Goal: Transaction & Acquisition: Purchase product/service

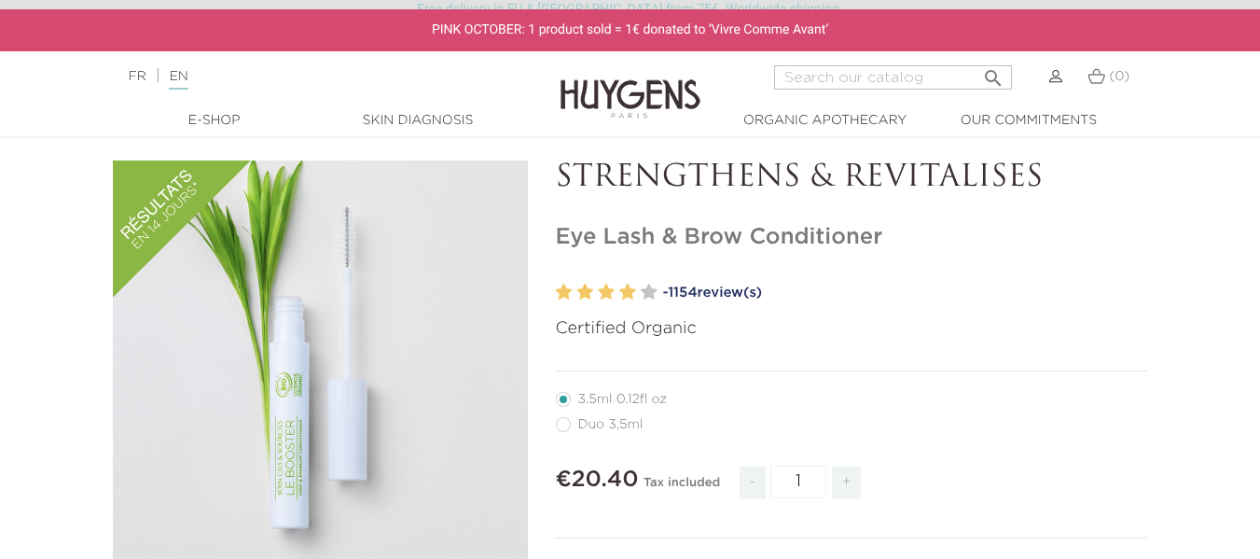
scroll to position [63, 0]
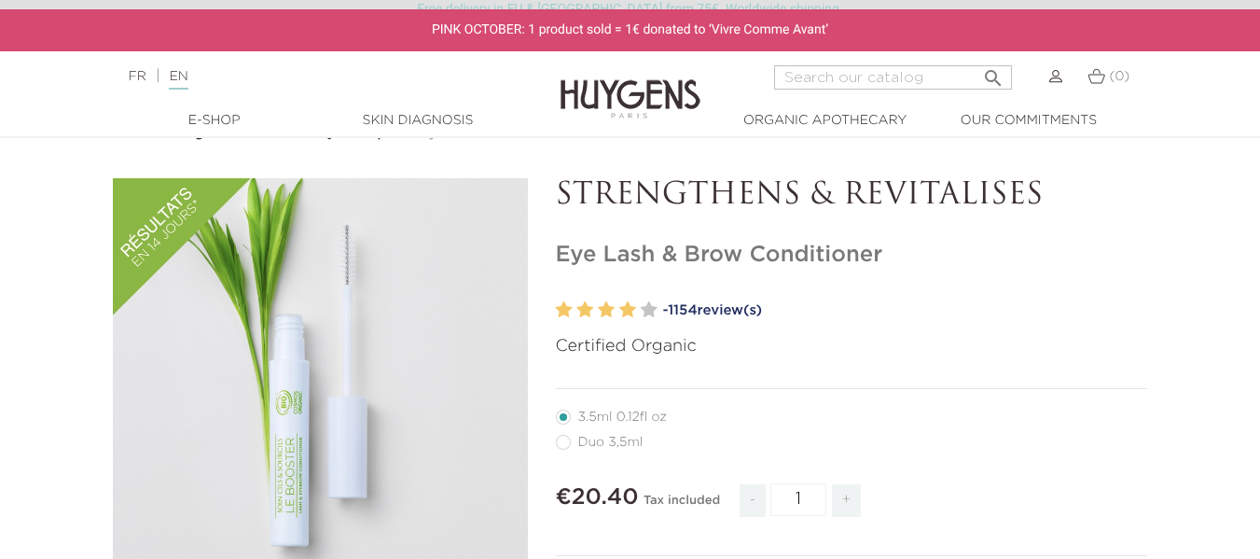
drag, startPoint x: 561, startPoint y: 193, endPoint x: 884, endPoint y: 257, distance: 329.9
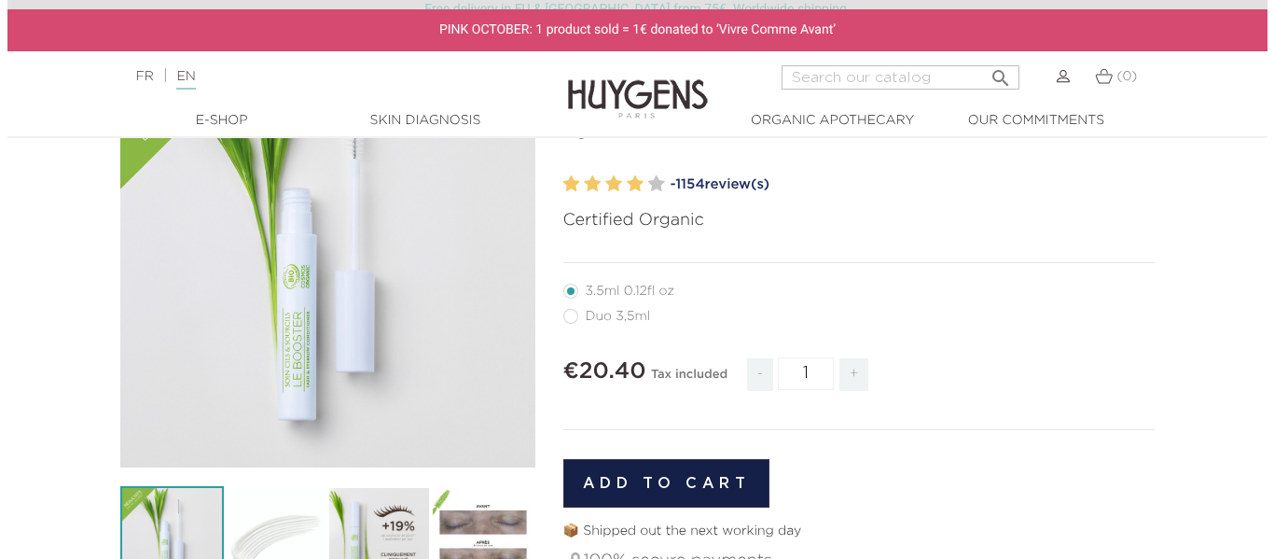
scroll to position [195, 0]
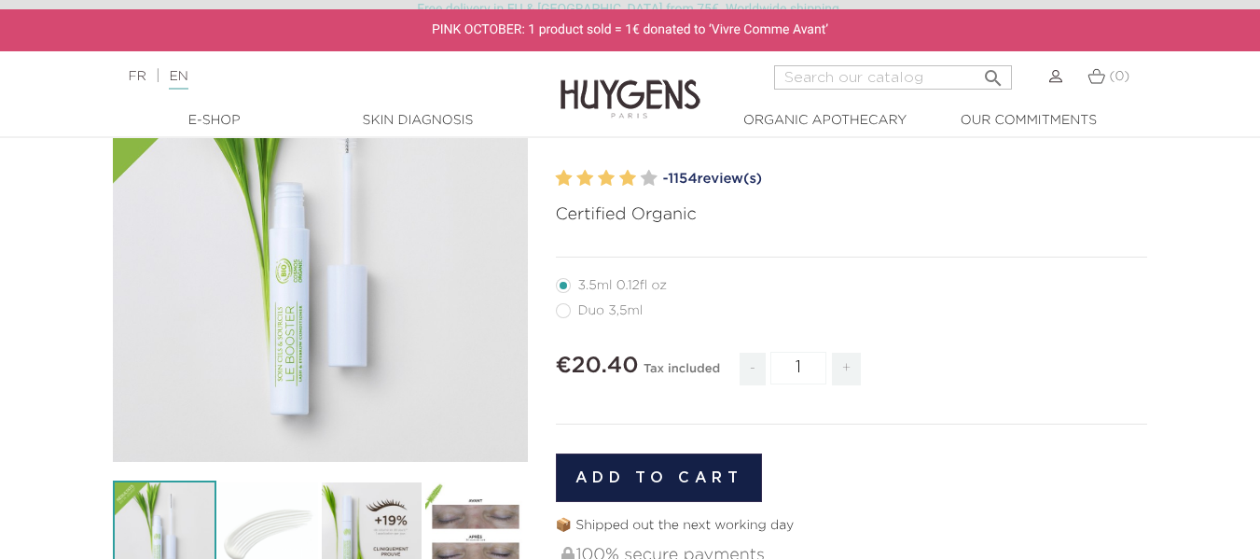
click at [258, 317] on div "" at bounding box center [320, 254] width 415 height 415
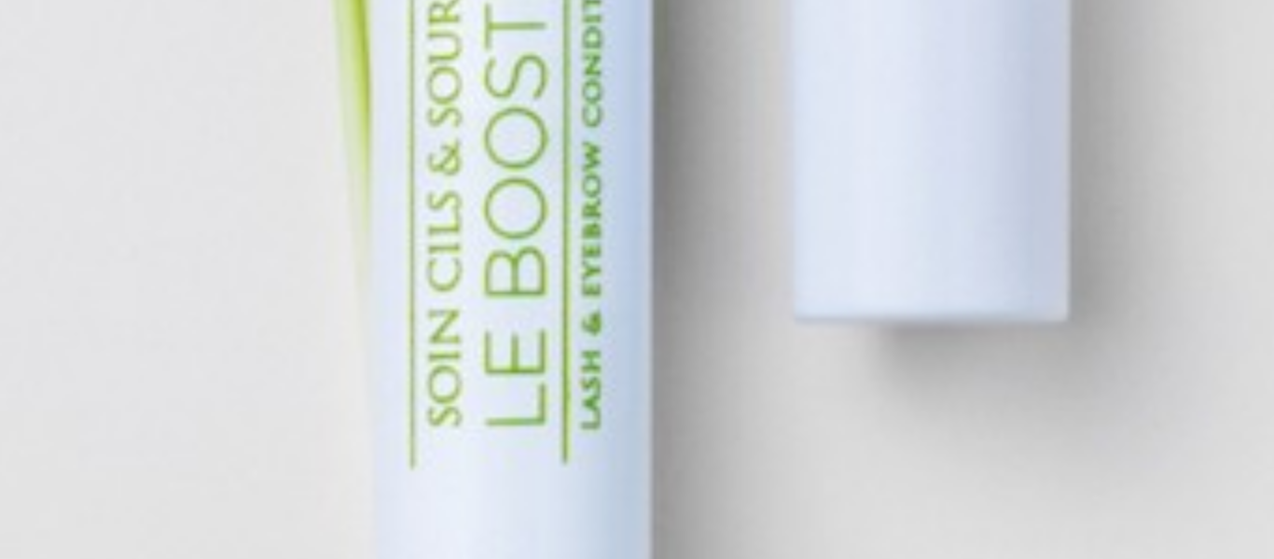
scroll to position [312, 0]
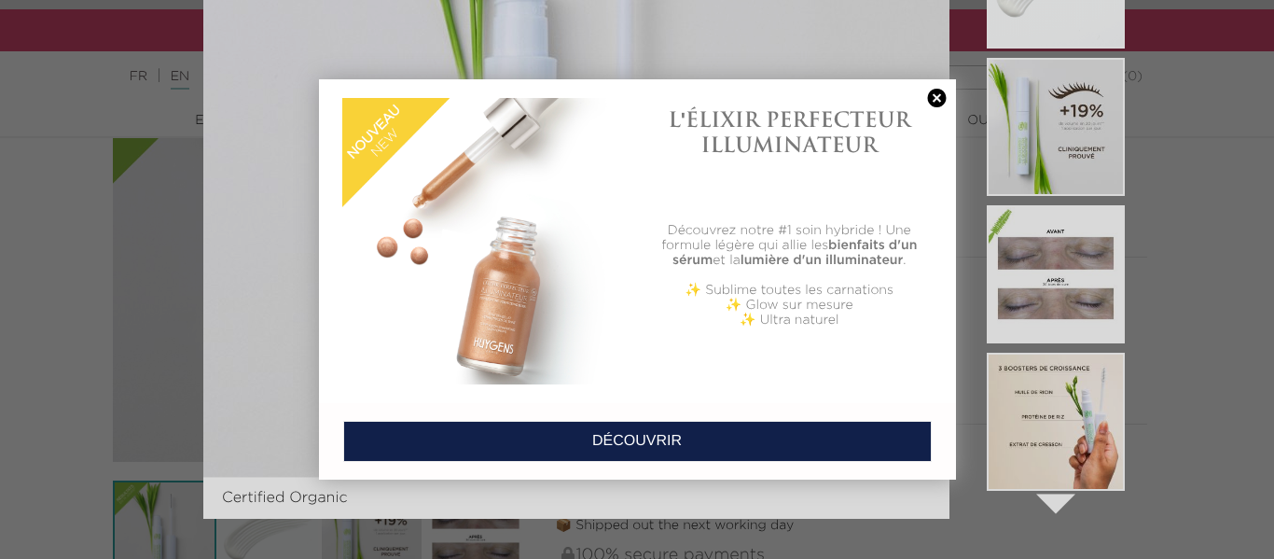
click at [938, 103] on link at bounding box center [938, 99] width 26 height 20
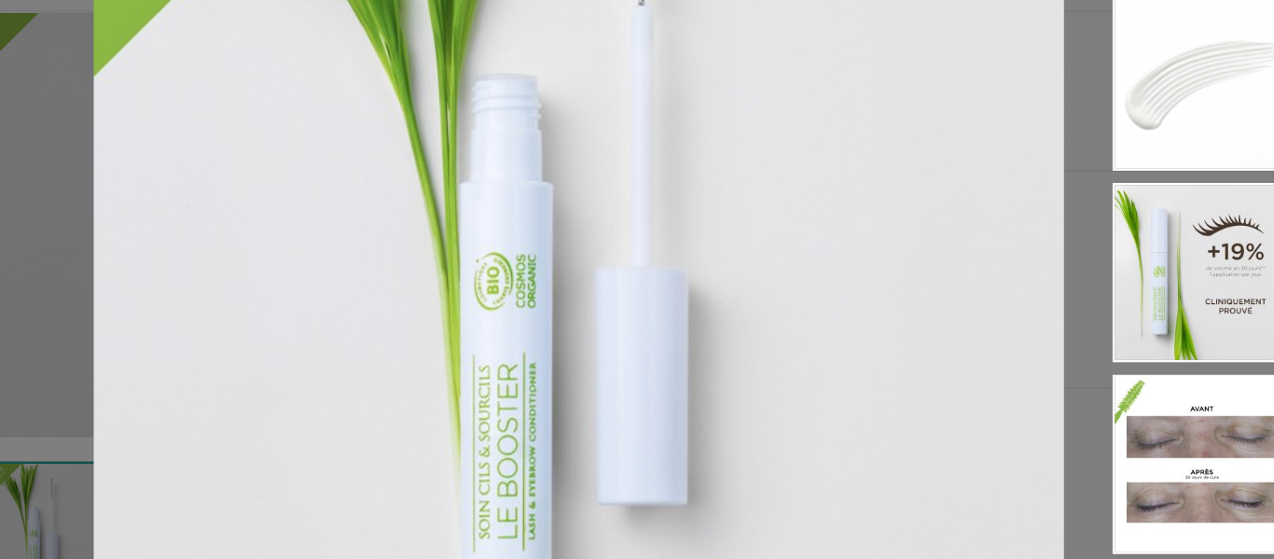
scroll to position [191, 0]
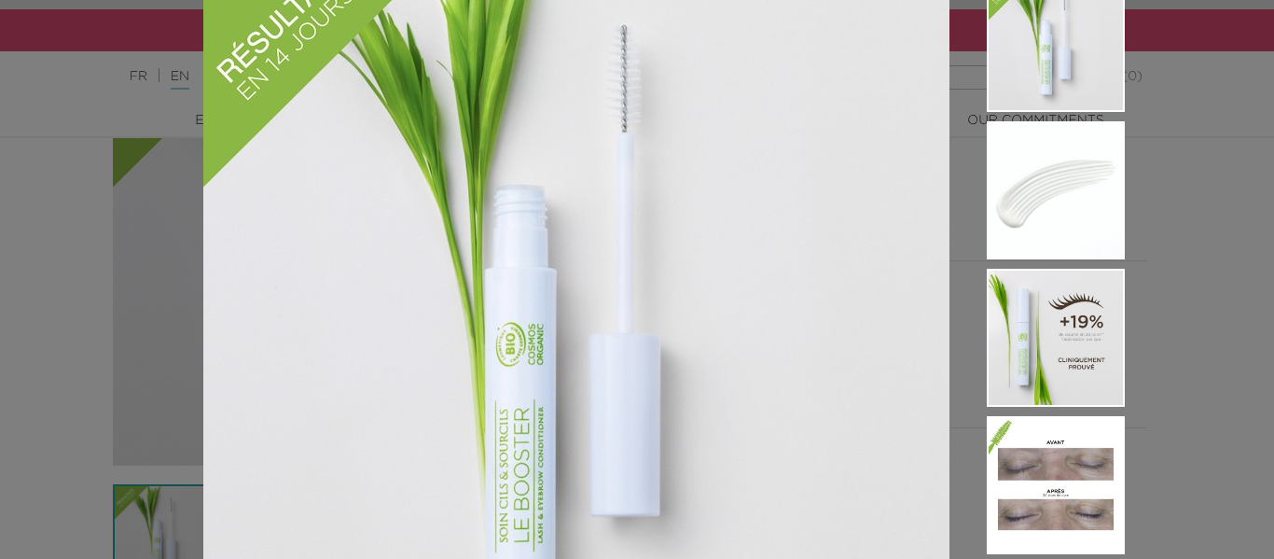
click at [67, 147] on div "Certified Organic  " at bounding box center [637, 279] width 1274 height 559
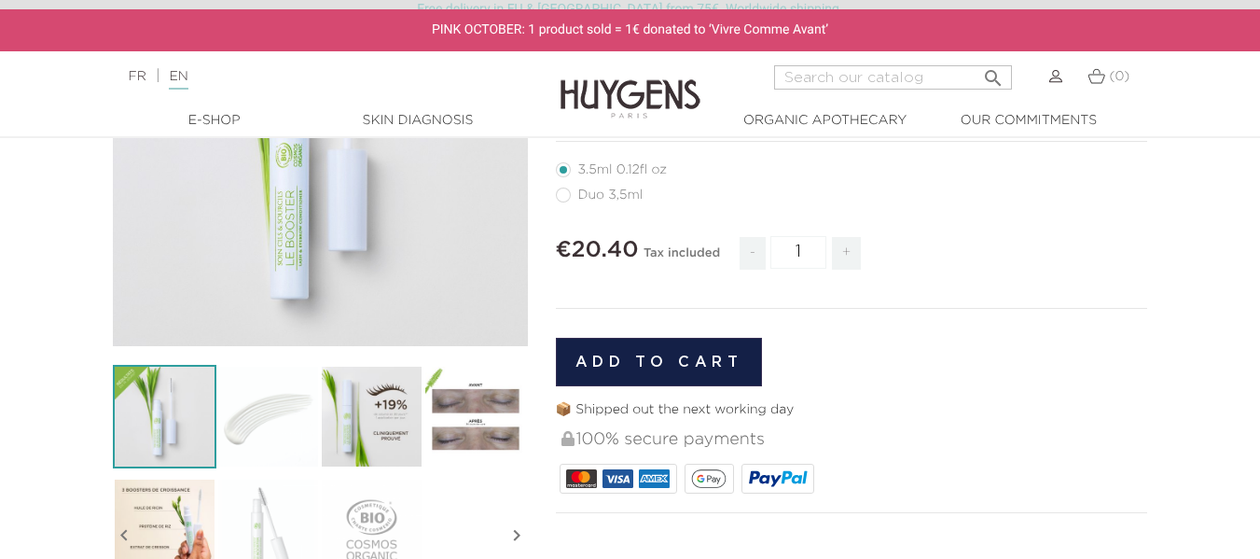
scroll to position [312, 0]
click at [289, 414] on img at bounding box center [268, 416] width 104 height 104
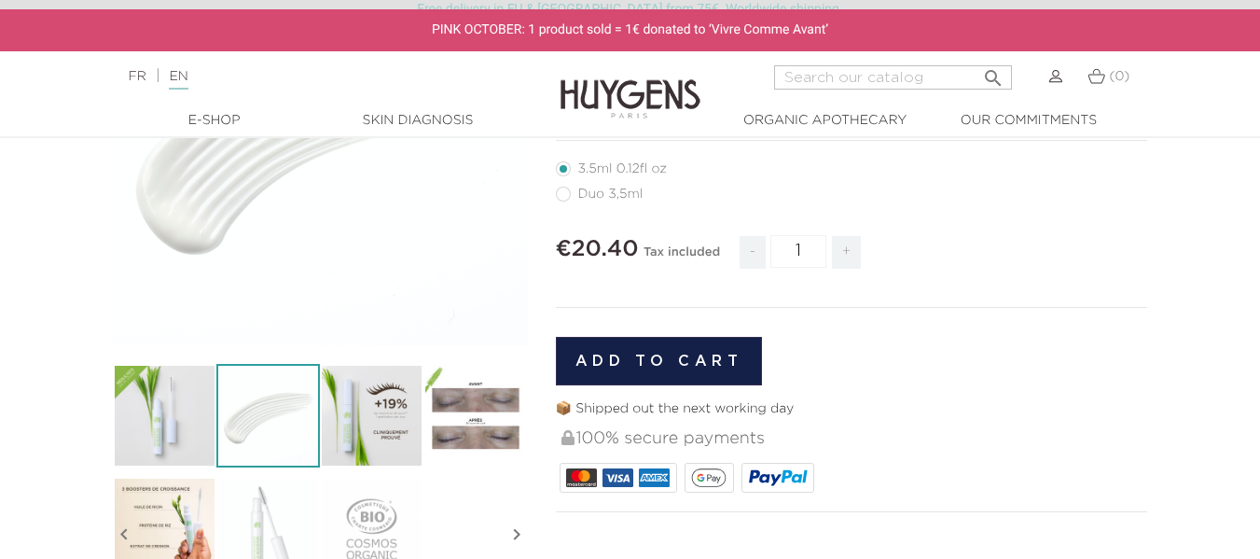
click at [352, 418] on img at bounding box center [372, 416] width 104 height 104
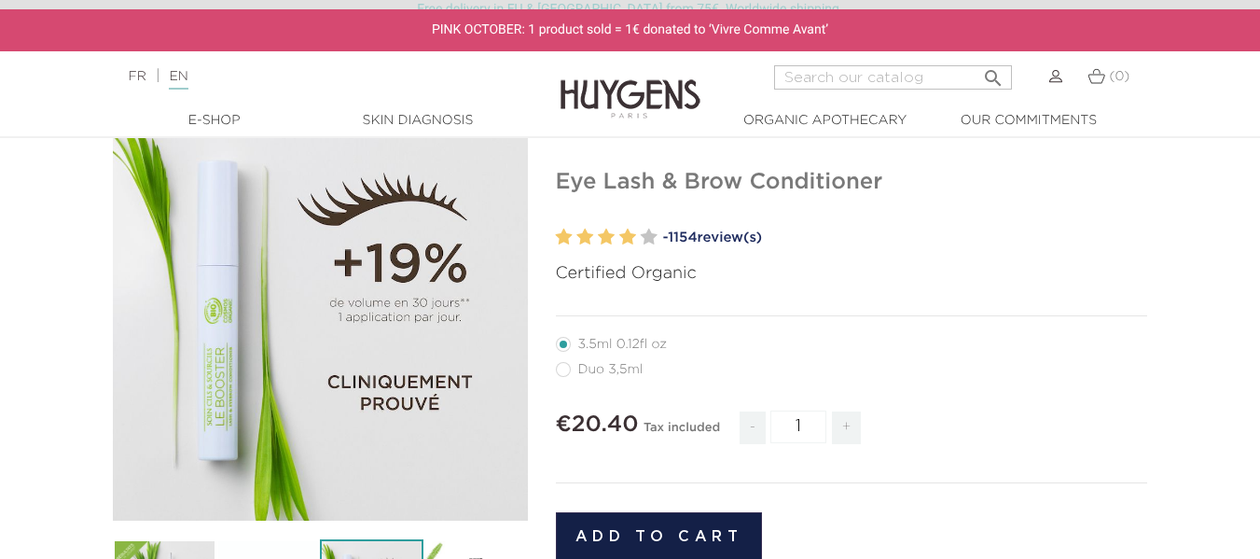
scroll to position [57, 0]
